Goal: Use online tool/utility

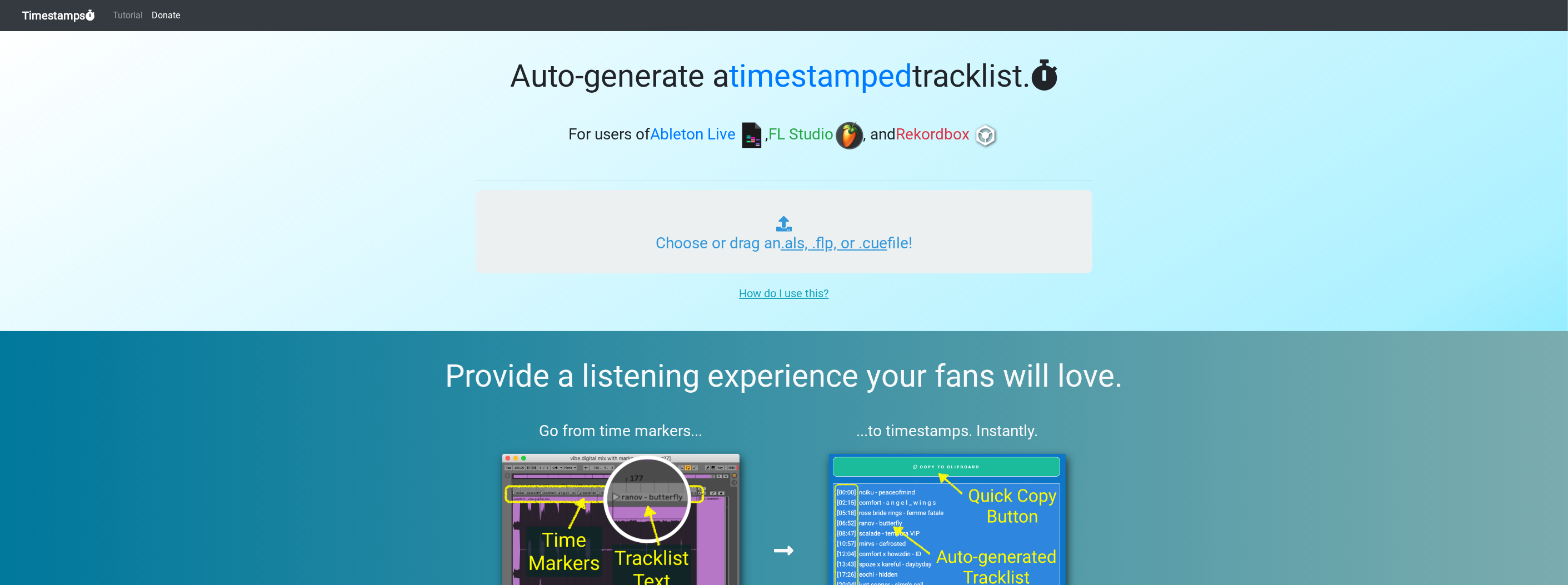
click at [561, 256] on input "Choose or drag an .als, .flp, or .cue file!" at bounding box center [783, 231] width 617 height 83
type input "C:\fakepath\pranaykhanna161 MIX 1.flp"
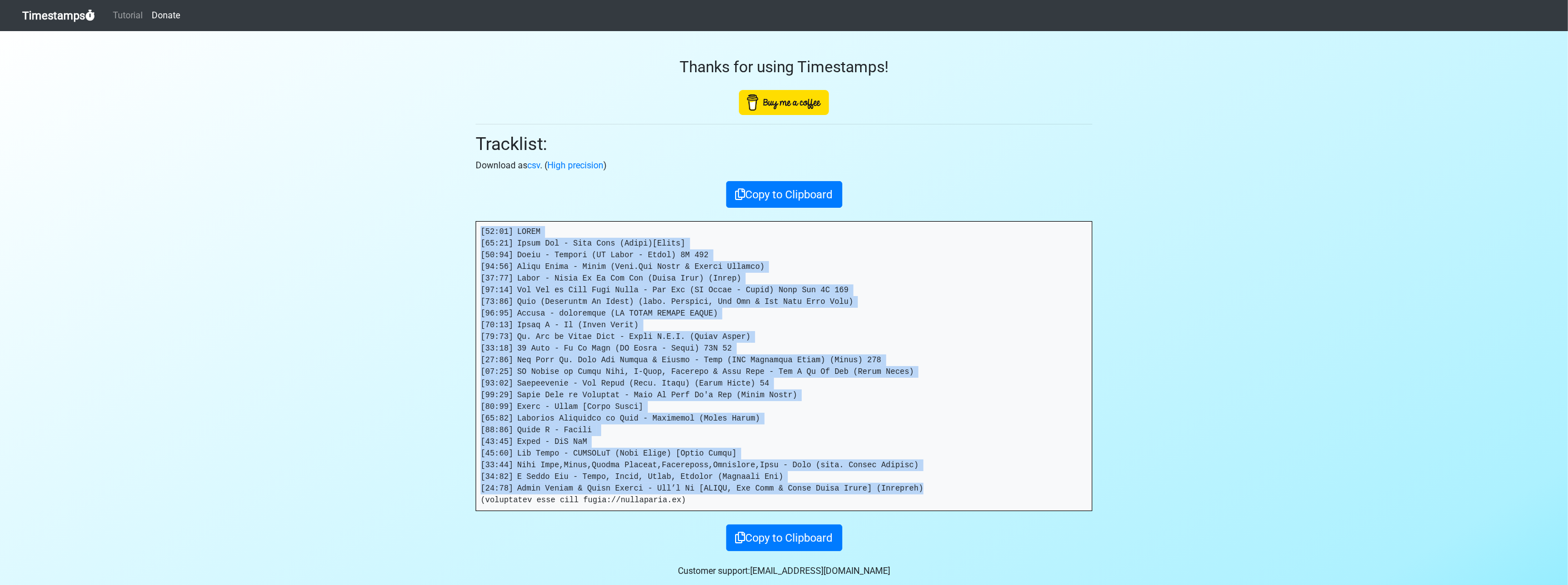
drag, startPoint x: 895, startPoint y: 485, endPoint x: 470, endPoint y: 211, distance: 505.7
click at [470, 211] on div "Thanks for using Timestamps! Tracklist: Download as csv . ( High precision ) Co…" at bounding box center [784, 291] width 634 height 520
drag, startPoint x: 470, startPoint y: 211, endPoint x: 578, endPoint y: 248, distance: 114.2
copy pre "[00:00] INTRO [00:04] Burna Boy - City Boys (Intro)[Dirty] [01:38] Ruger - Asiw…"
